Goal: Task Accomplishment & Management: Manage account settings

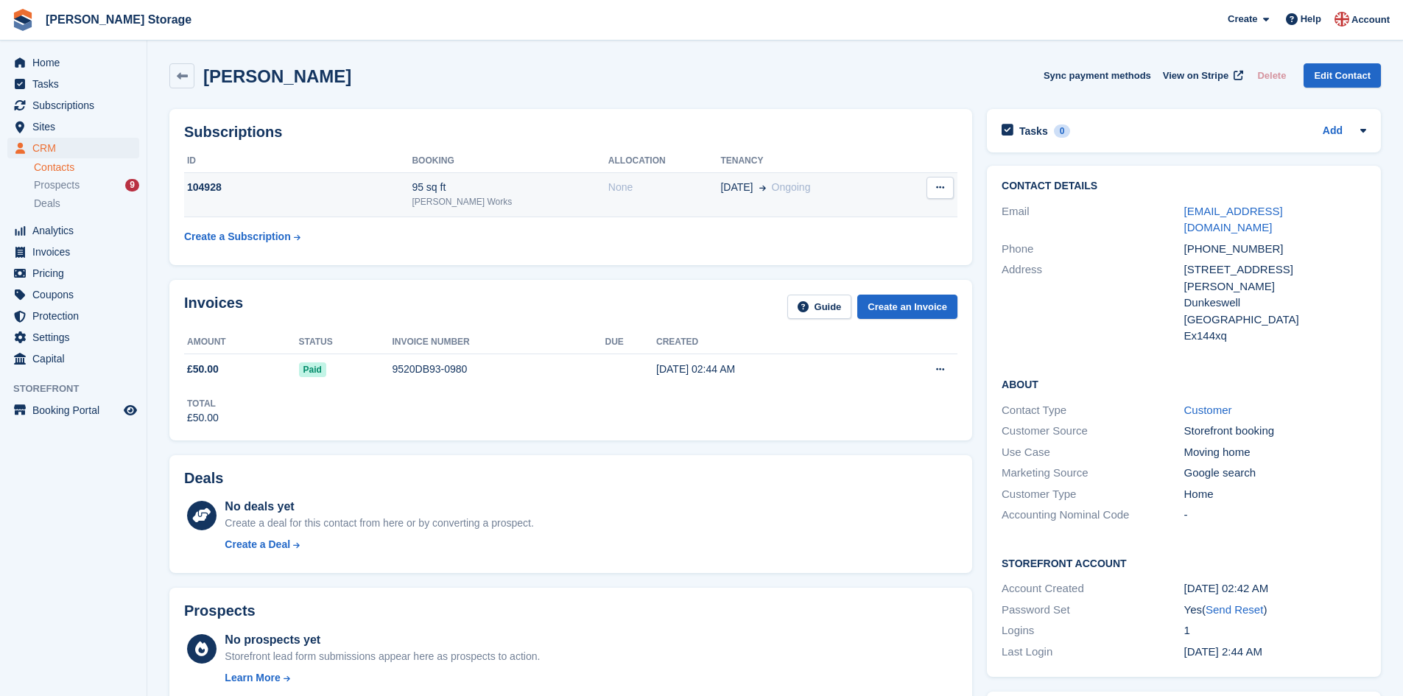
click at [936, 187] on icon at bounding box center [940, 188] width 8 height 10
click at [874, 162] on th "Tenancy" at bounding box center [808, 162] width 176 height 24
click at [318, 192] on div "104928" at bounding box center [298, 187] width 228 height 15
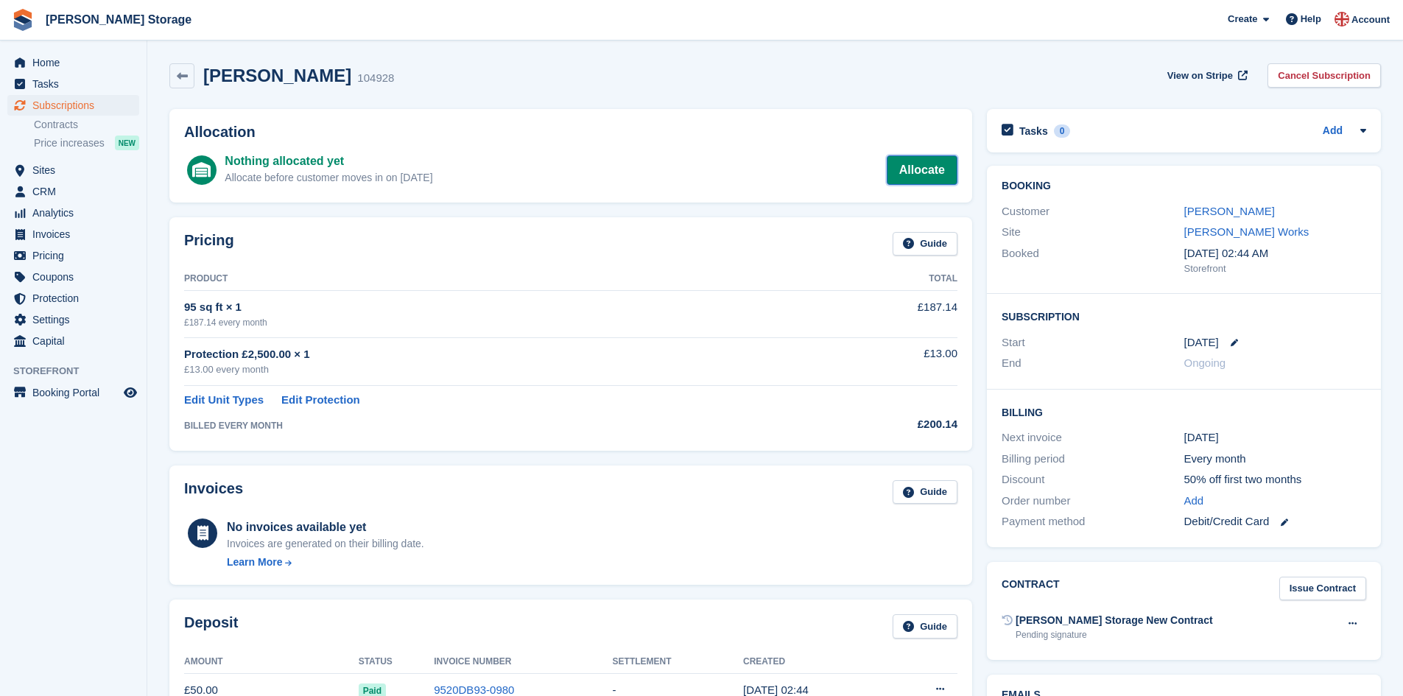
click at [907, 167] on link "Allocate" at bounding box center [922, 169] width 71 height 29
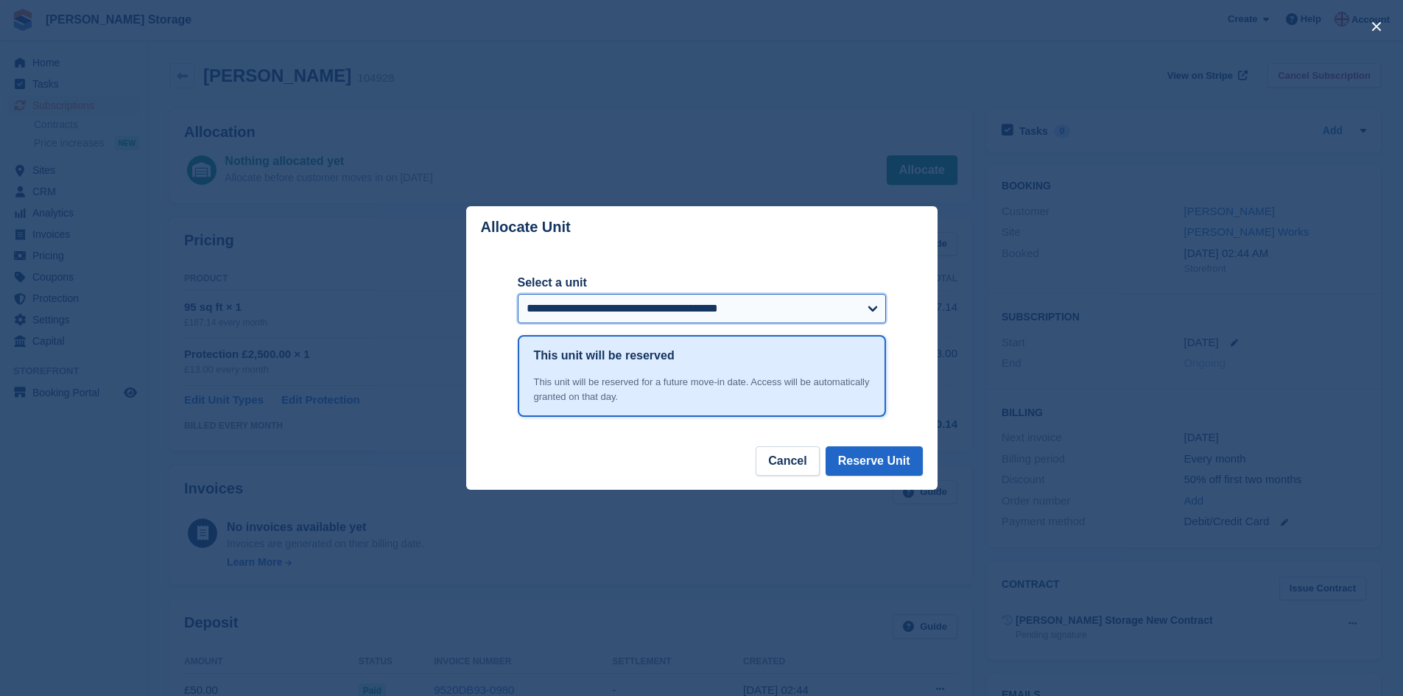
click at [870, 305] on select "**********" at bounding box center [702, 308] width 368 height 29
select select "*****"
click at [518, 295] on select "**********" at bounding box center [702, 308] width 368 height 29
click at [863, 461] on button "Reserve Unit" at bounding box center [874, 460] width 97 height 29
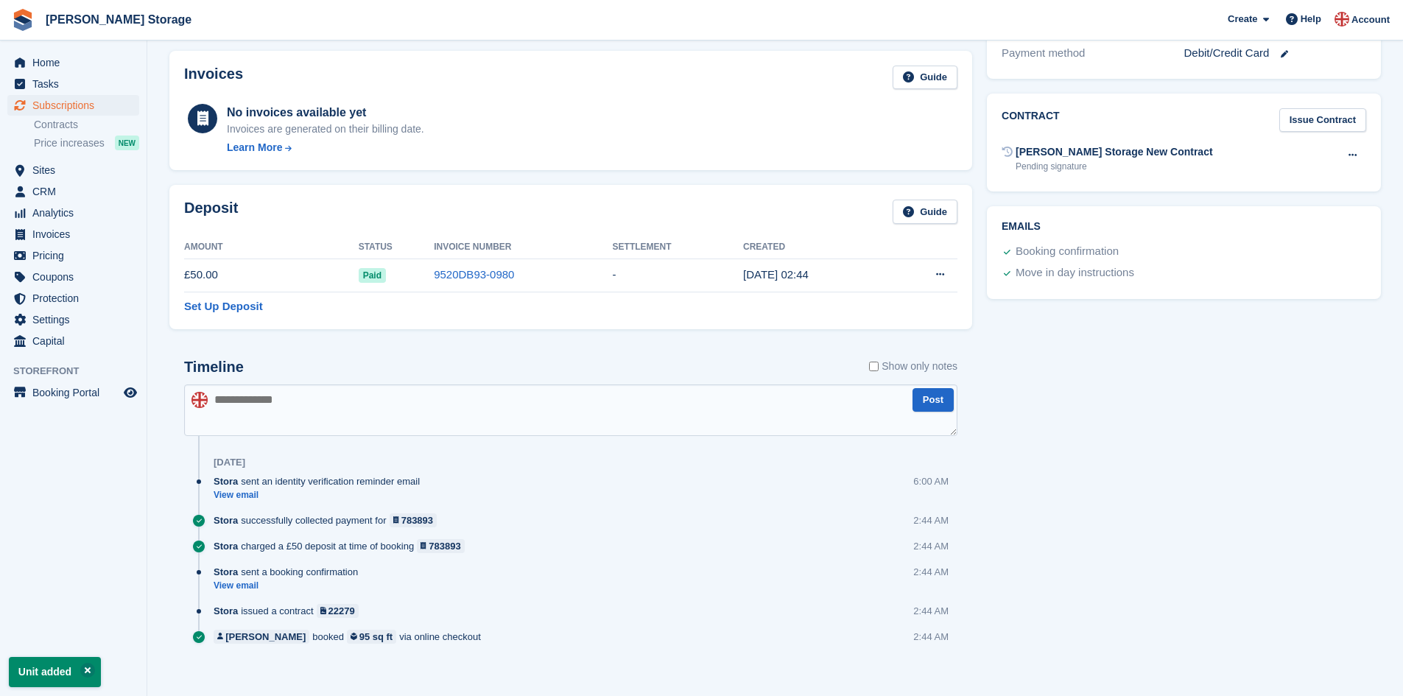
scroll to position [479, 0]
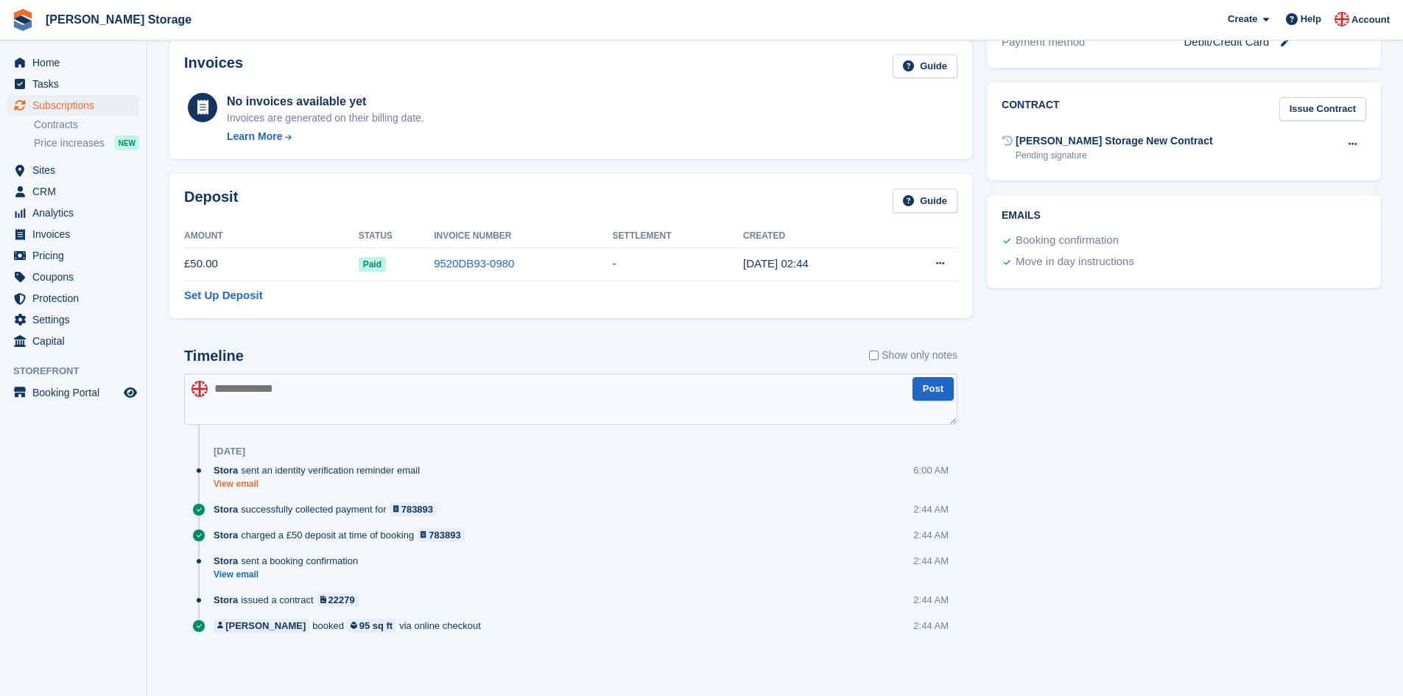
click at [240, 480] on link "View email" at bounding box center [321, 484] width 214 height 13
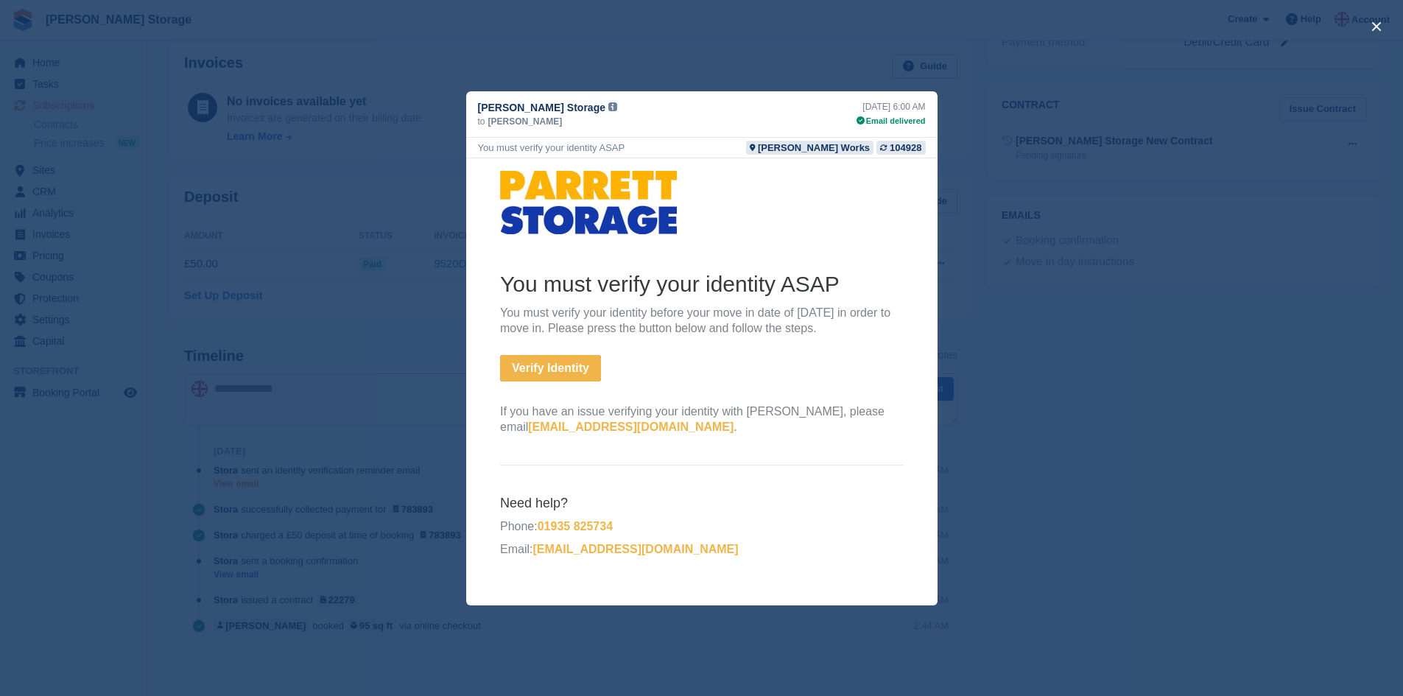
scroll to position [0, 0]
click at [1373, 24] on button "close" at bounding box center [1377, 27] width 24 height 24
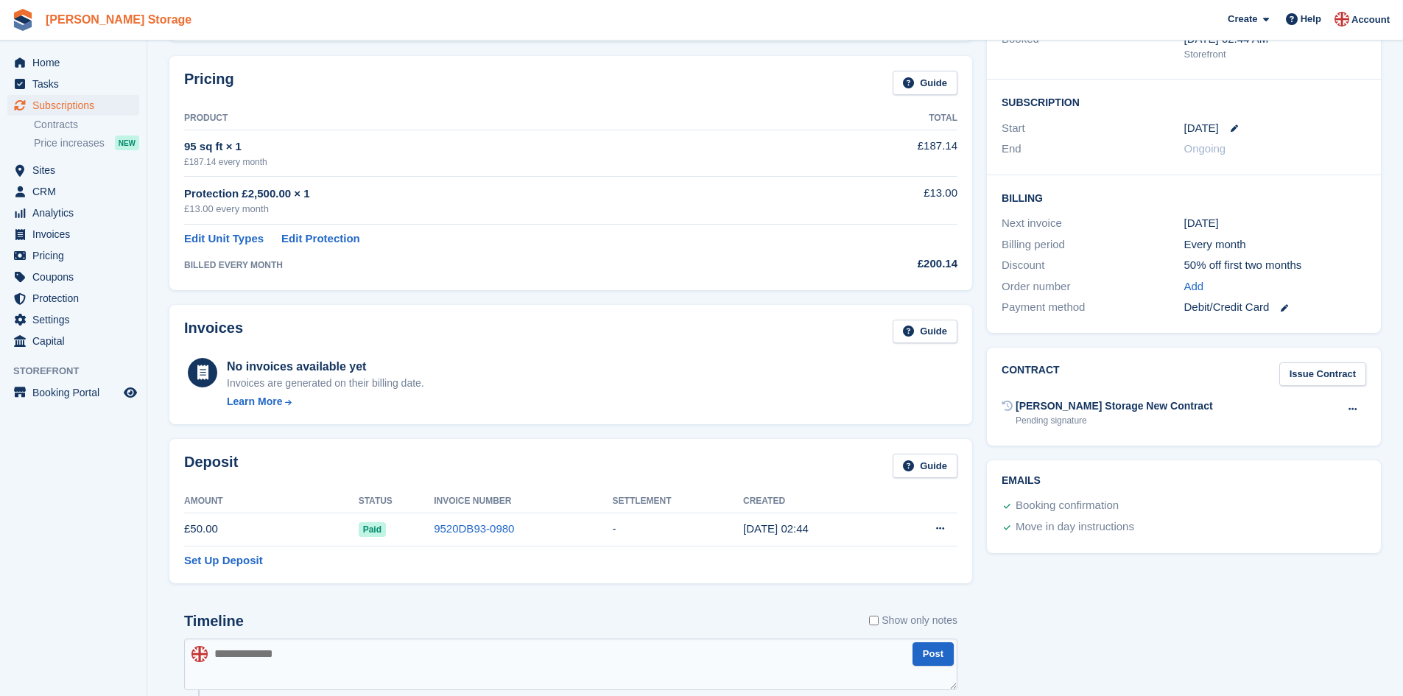
scroll to position [185, 0]
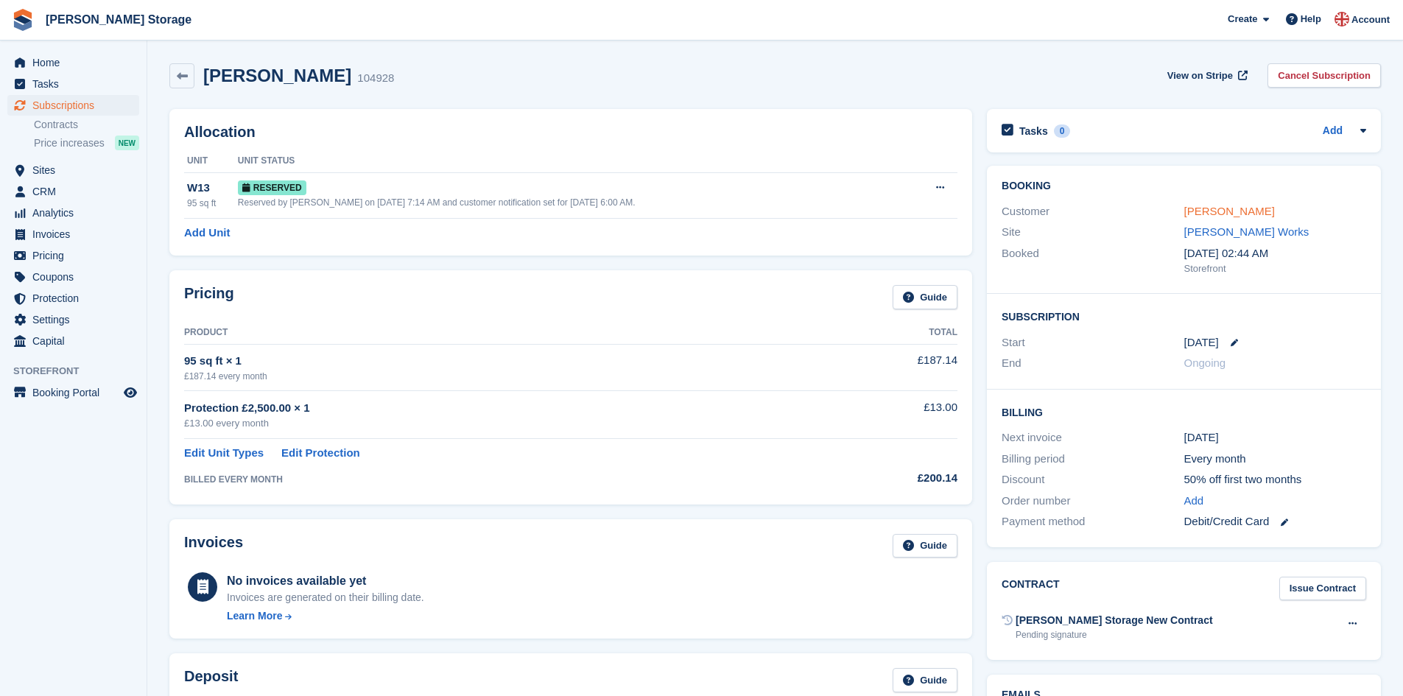
click at [1208, 211] on link "[PERSON_NAME]" at bounding box center [1229, 211] width 91 height 13
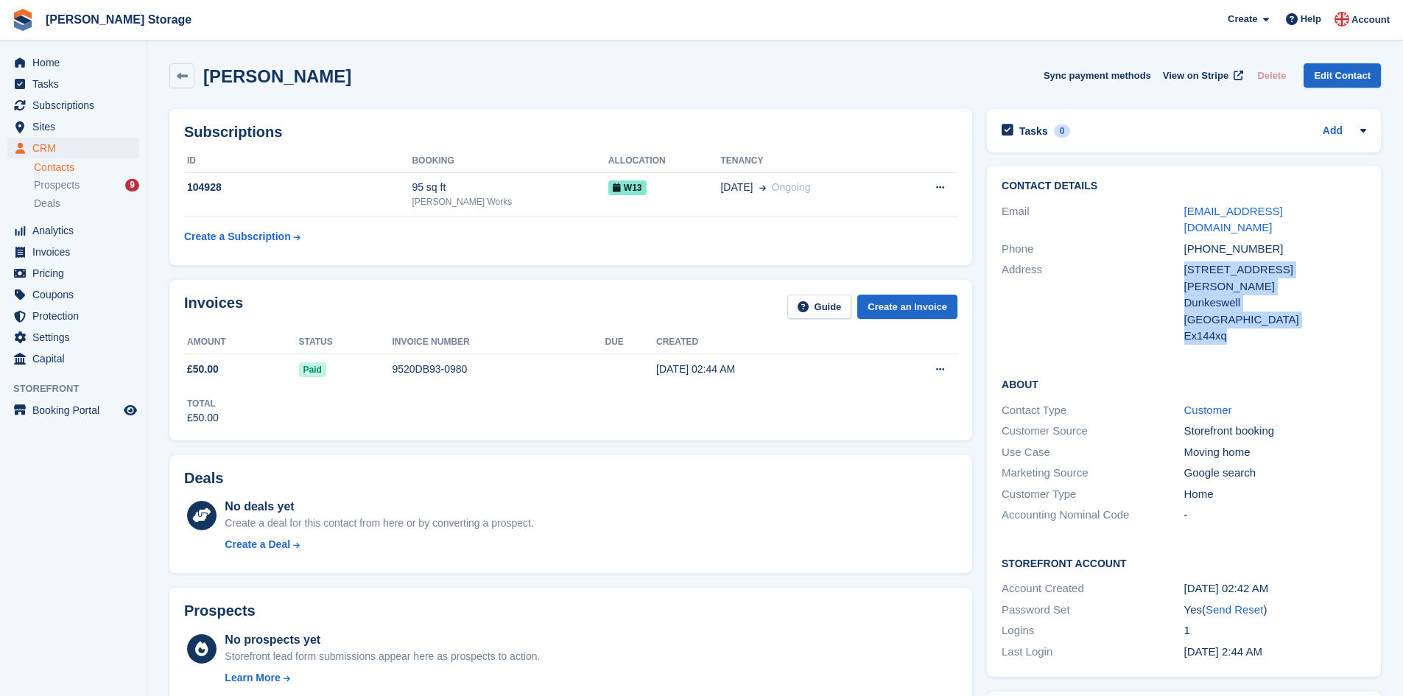
drag, startPoint x: 1184, startPoint y: 250, endPoint x: 1240, endPoint y: 303, distance: 78.1
click at [1240, 303] on div "18 Manleys lane Dunkeswell United Kingdom Ex144xq" at bounding box center [1275, 302] width 182 height 83
copy div "18 Manleys lane Dunkeswell United Kingdom Ex144xq"
